Goal: Transaction & Acquisition: Purchase product/service

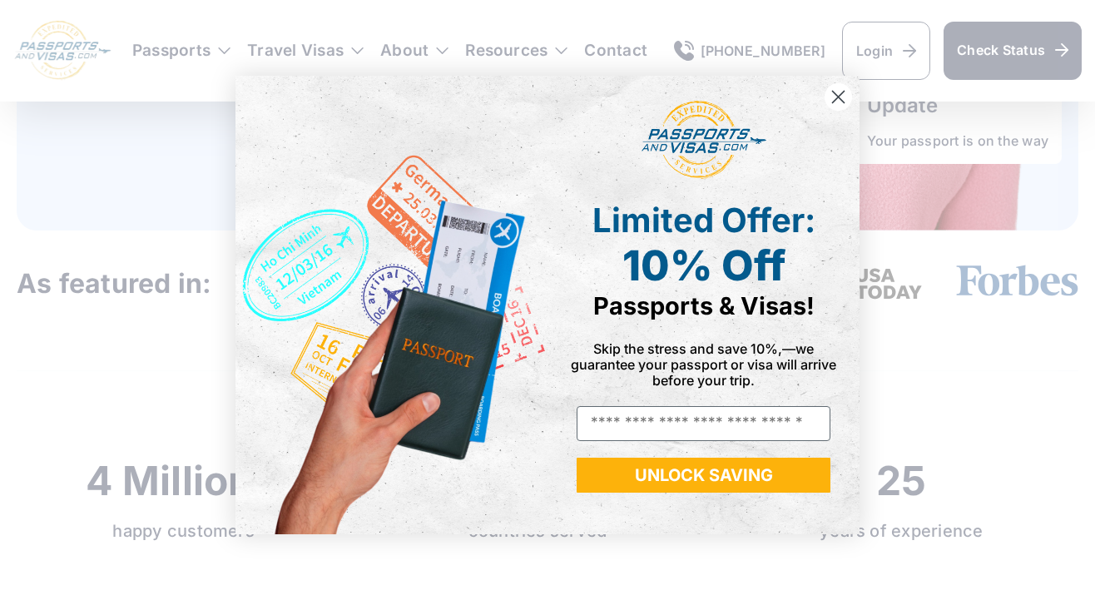
scroll to position [469, 0]
click at [836, 96] on icon "Close dialog" at bounding box center [839, 98] width 12 height 12
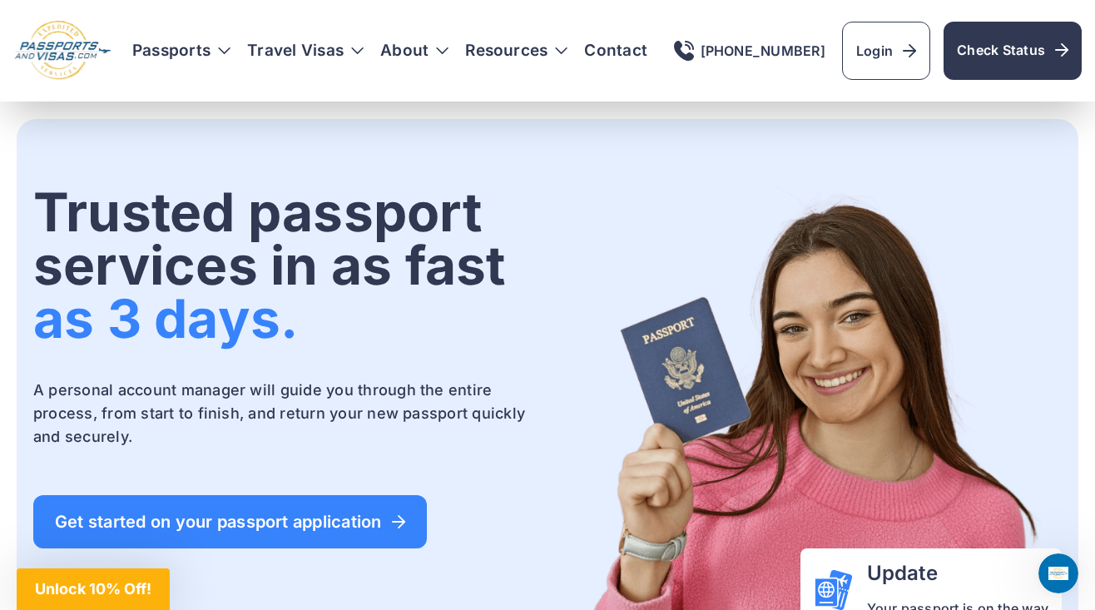
scroll to position [0, 0]
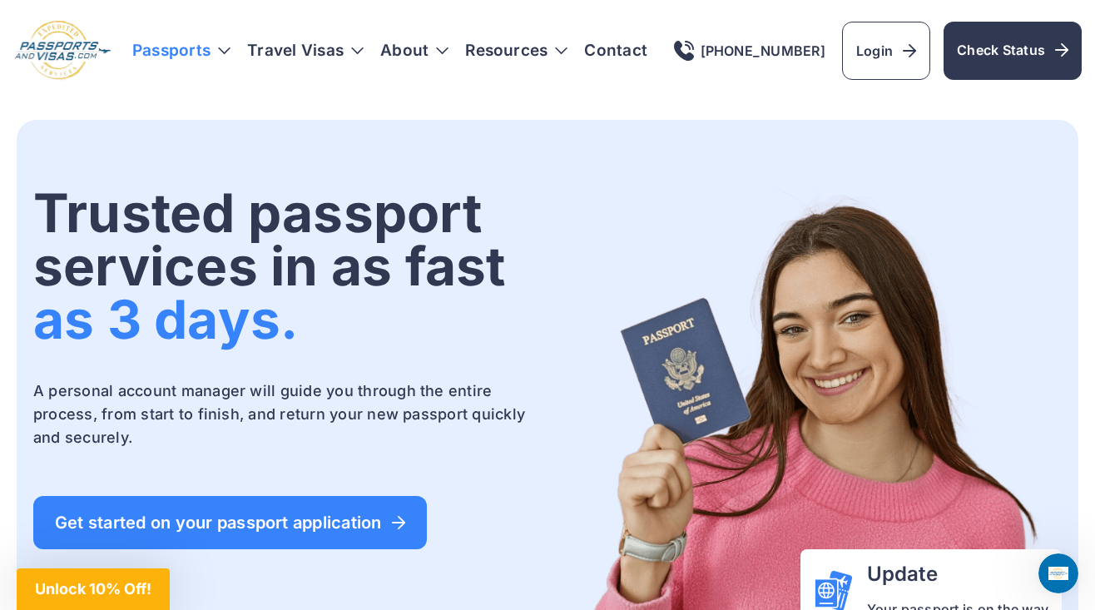
click at [195, 46] on h3 "Passports" at bounding box center [181, 50] width 98 height 17
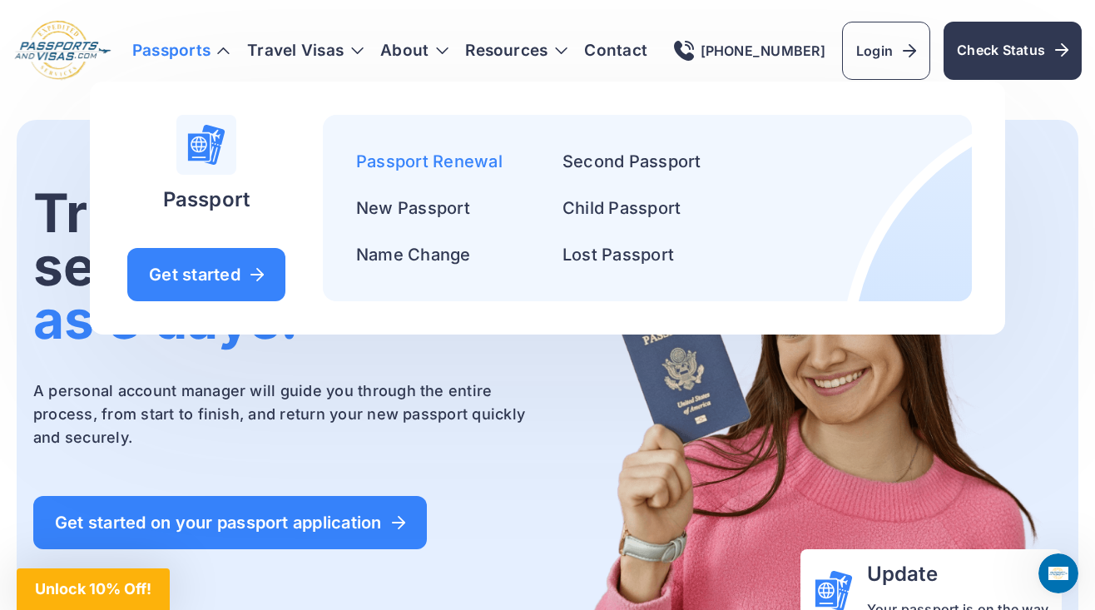
click at [399, 161] on link "Passport Renewal" at bounding box center [429, 161] width 146 height 20
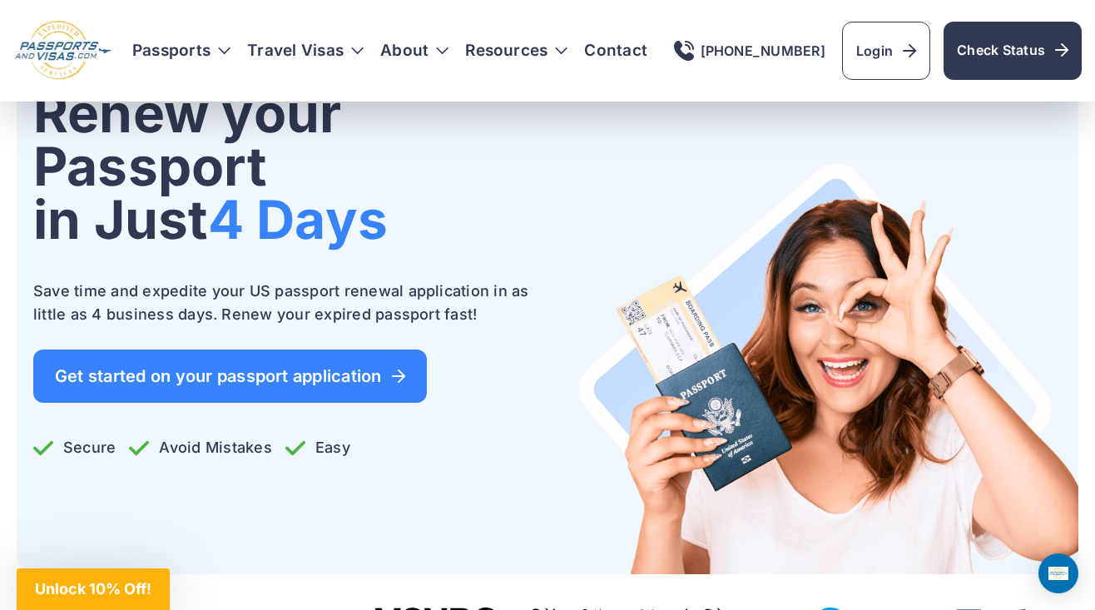
scroll to position [177, 0]
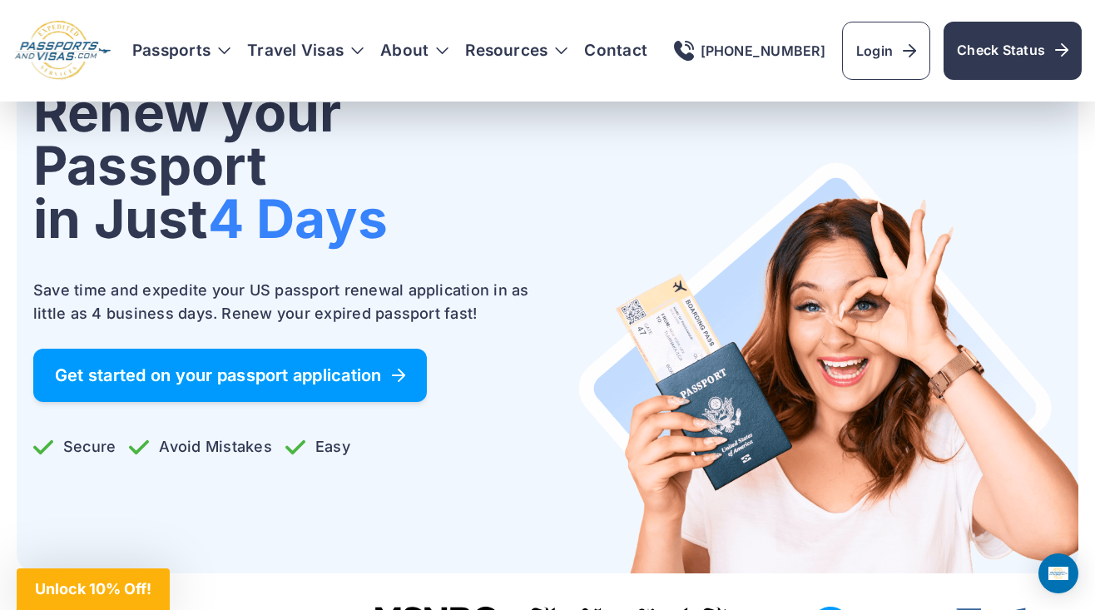
click at [295, 384] on span "Get started on your passport application" at bounding box center [230, 375] width 350 height 17
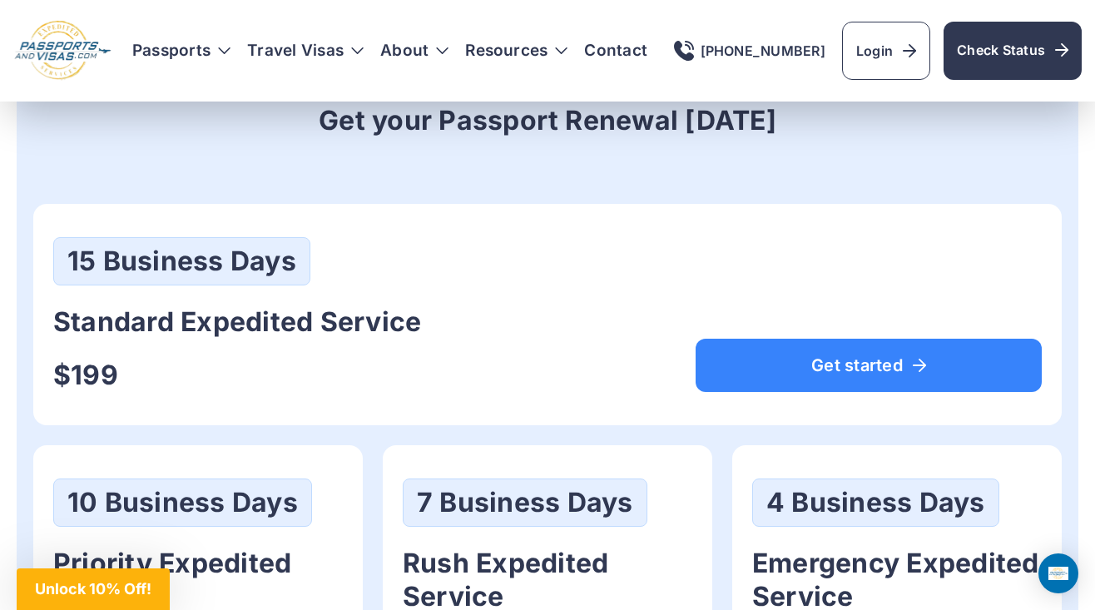
scroll to position [854, 0]
